Goal: Information Seeking & Learning: Learn about a topic

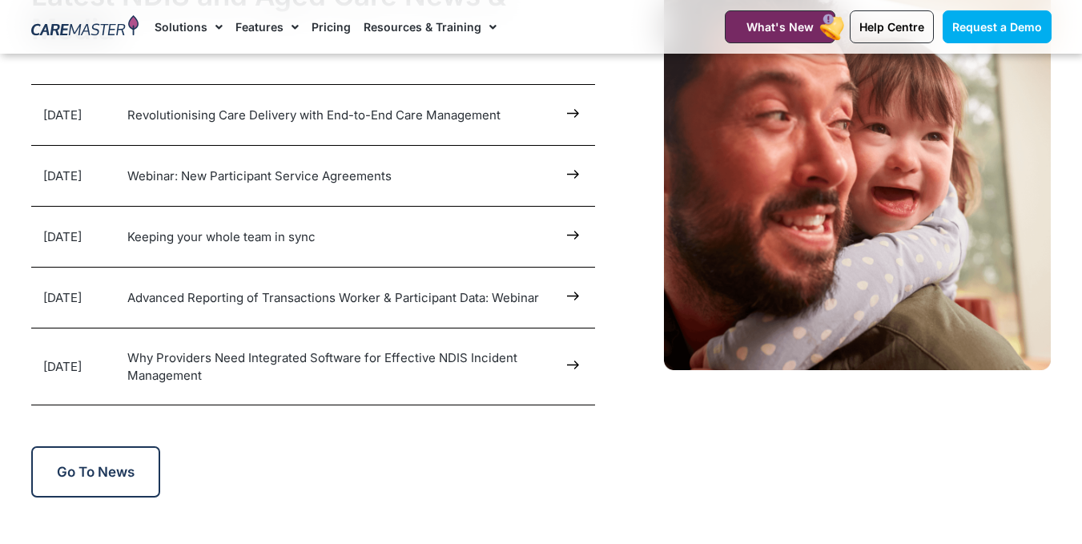
scroll to position [7998, 0]
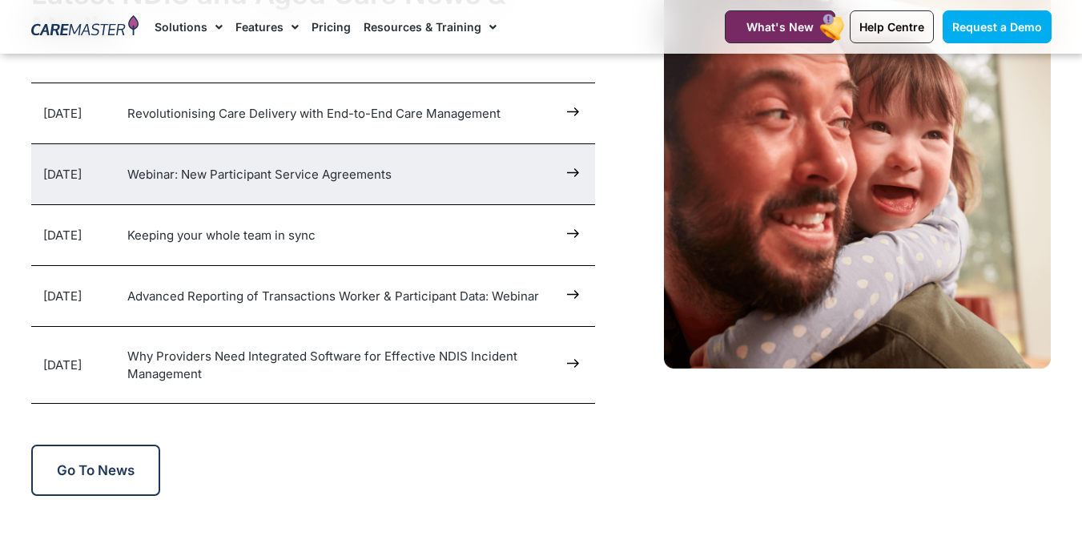
click at [574, 171] on icon at bounding box center [573, 173] width 12 height 12
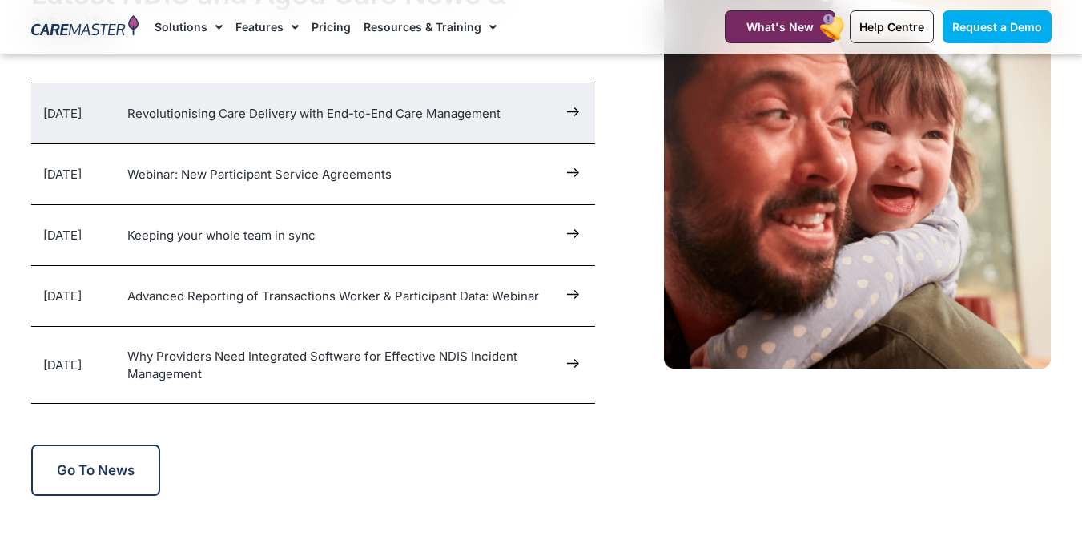
click at [568, 111] on icon at bounding box center [573, 112] width 12 height 12
